Goal: Book appointment/travel/reservation

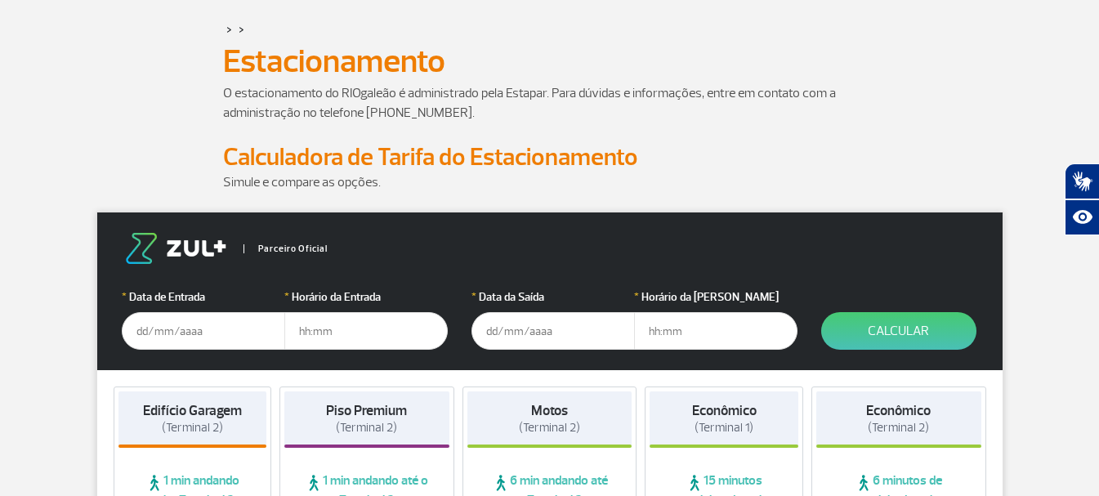
scroll to position [163, 0]
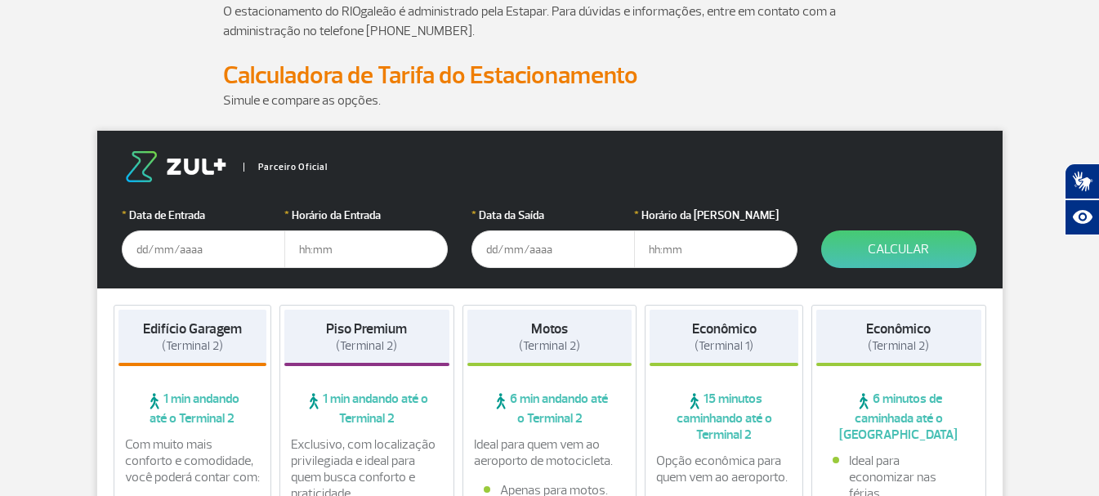
click at [201, 251] on input "text" at bounding box center [203, 249] width 163 height 38
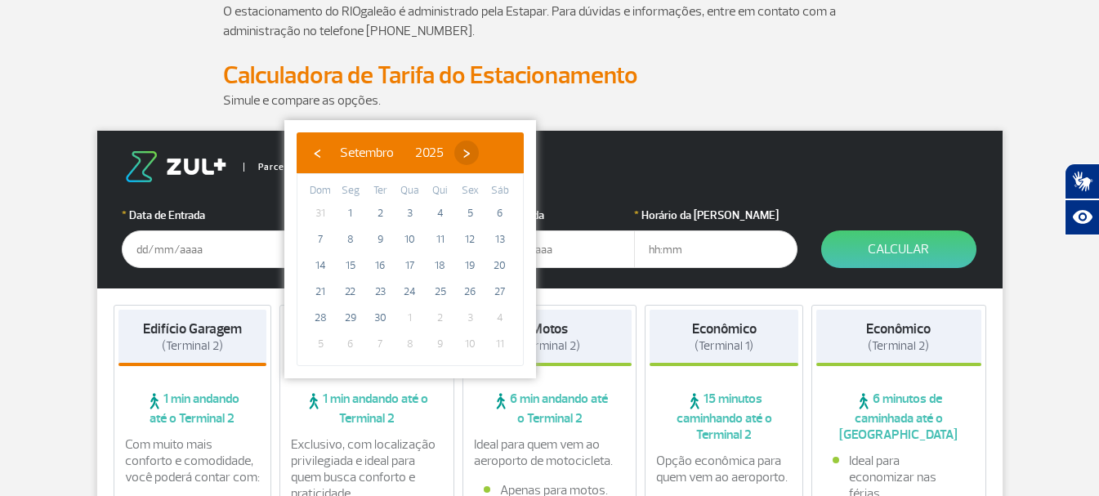
click at [479, 154] on span "›" at bounding box center [466, 153] width 25 height 25
click at [498, 210] on span "4" at bounding box center [500, 213] width 26 height 26
type input "[DATE]"
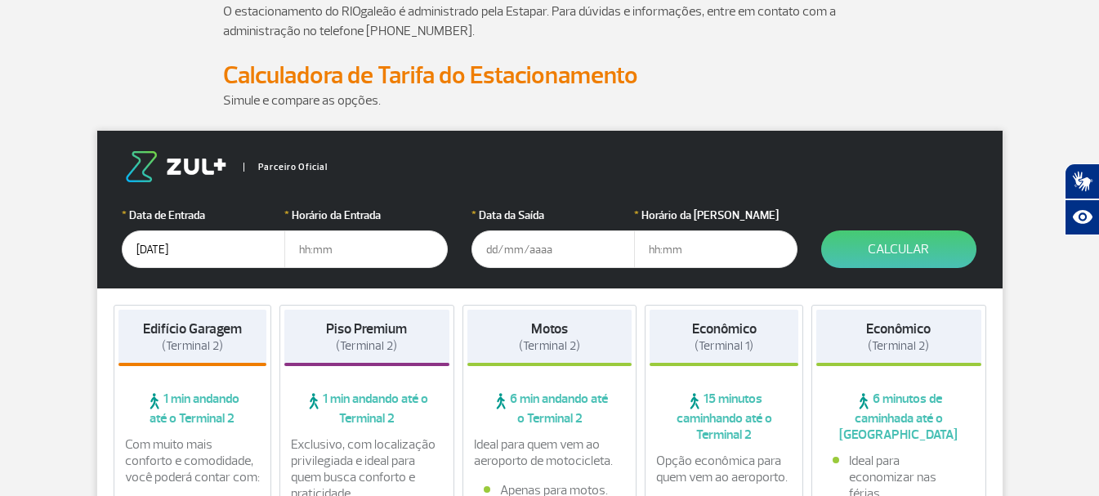
click at [337, 244] on input "text" at bounding box center [365, 249] width 163 height 38
type input "01:00"
click at [515, 259] on input "text" at bounding box center [552, 249] width 163 height 38
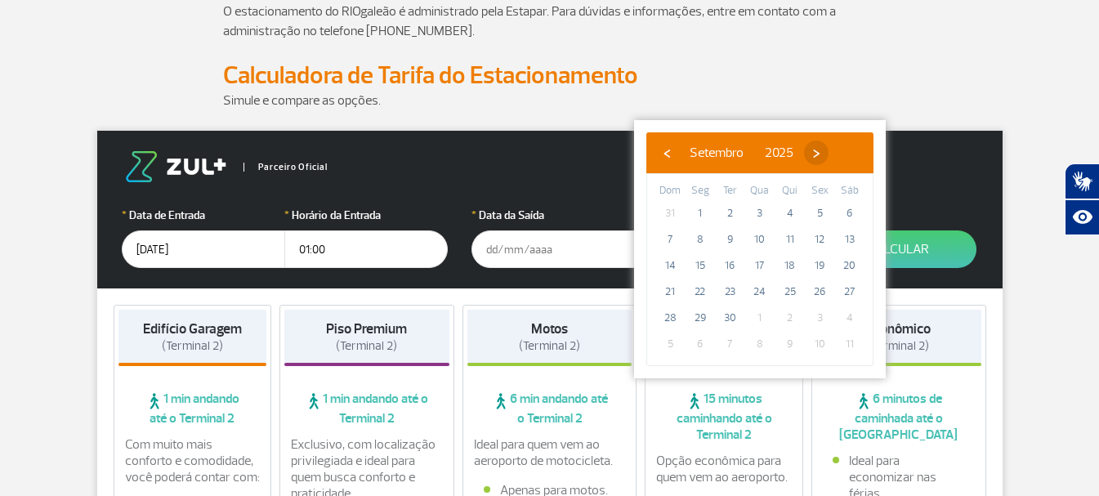
click at [828, 154] on span "›" at bounding box center [816, 153] width 25 height 25
click at [849, 235] on span "11" at bounding box center [850, 239] width 26 height 26
type input "[DATE]"
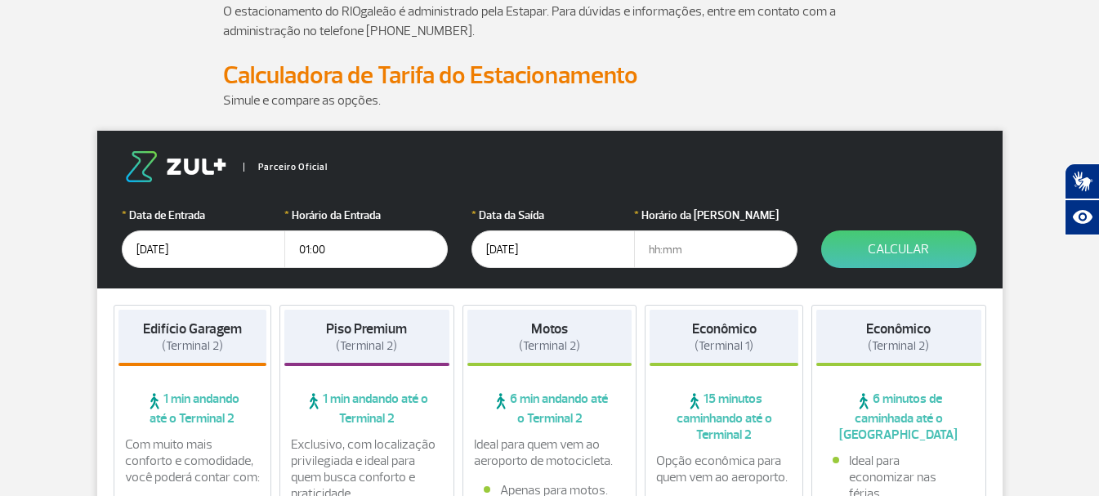
click at [663, 252] on input "text" at bounding box center [715, 249] width 163 height 38
type input "12:00"
click at [895, 254] on button "Calcular" at bounding box center [898, 249] width 155 height 38
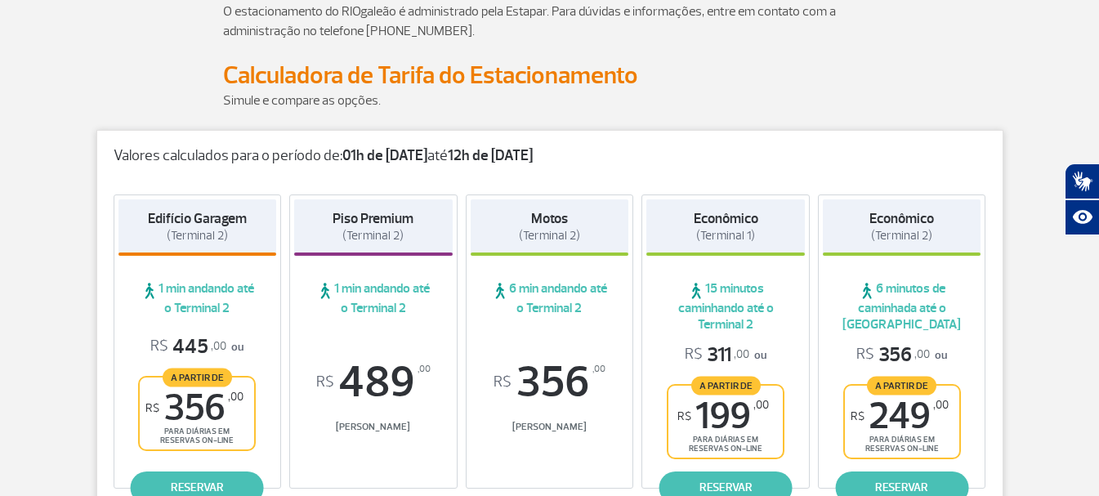
scroll to position [245, 0]
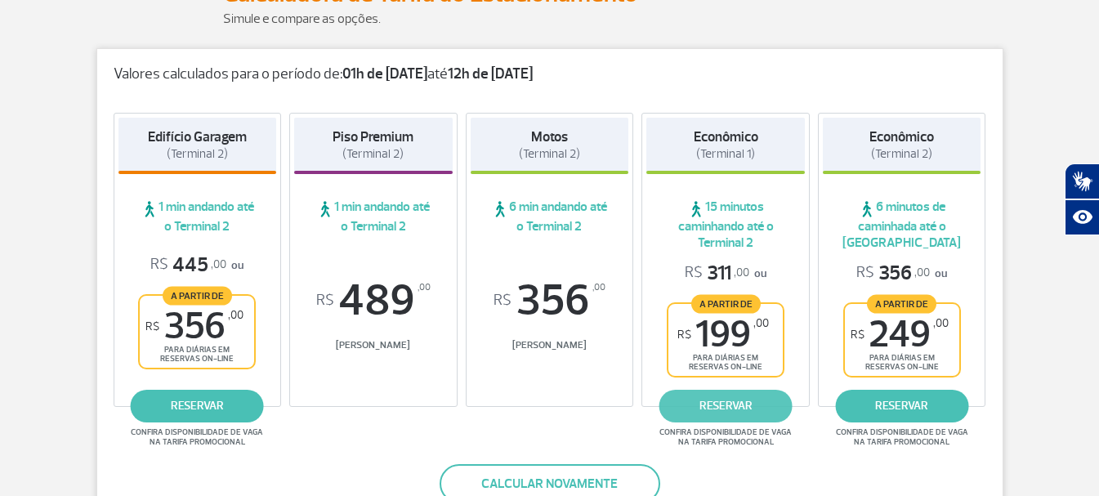
click at [710, 405] on link "reservar" at bounding box center [725, 406] width 133 height 33
click at [741, 401] on link "reservar" at bounding box center [725, 406] width 133 height 33
